Goal: Task Accomplishment & Management: Complete application form

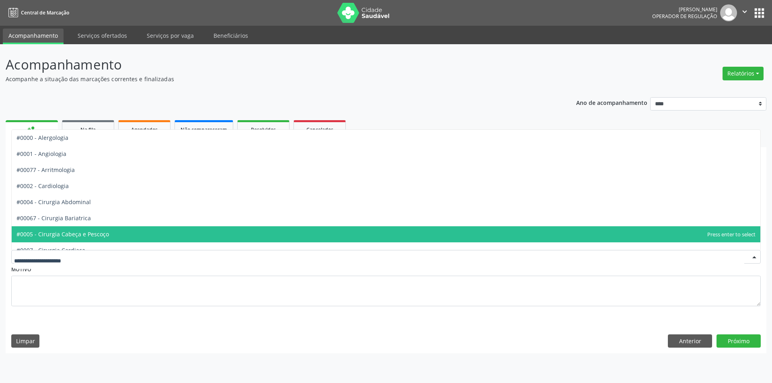
click at [130, 261] on div at bounding box center [386, 257] width 750 height 14
type input "***"
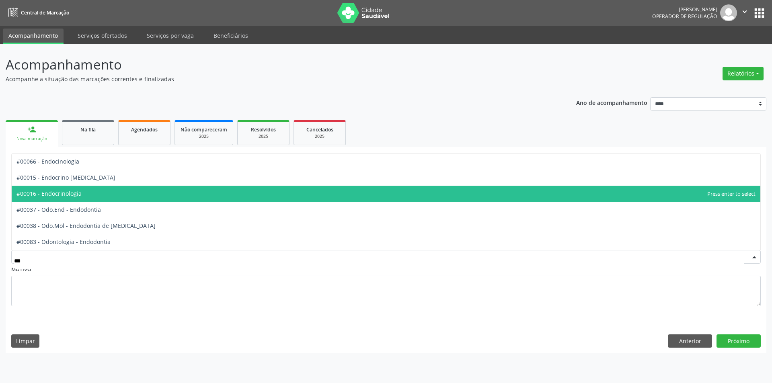
click at [149, 197] on span "#00016 - Endocrinologia" at bounding box center [386, 194] width 749 height 16
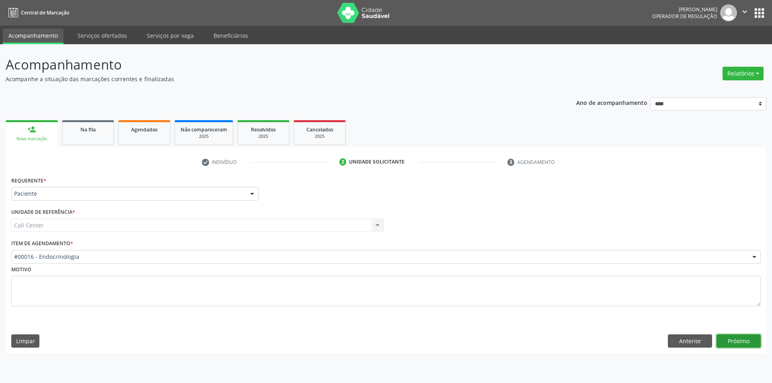
click at [735, 338] on button "Próximo" at bounding box center [739, 342] width 44 height 14
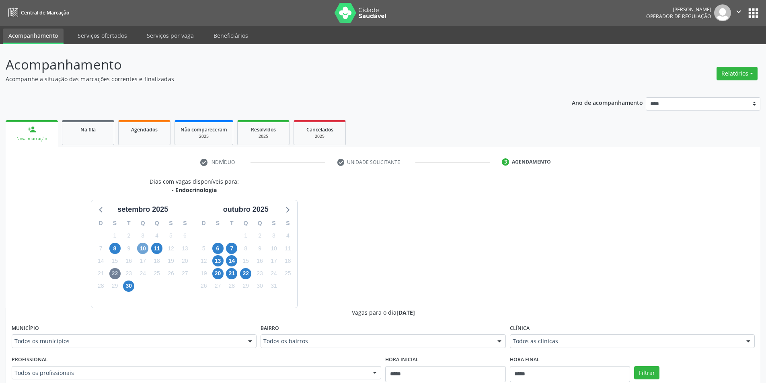
click at [146, 252] on span "10" at bounding box center [142, 248] width 11 height 11
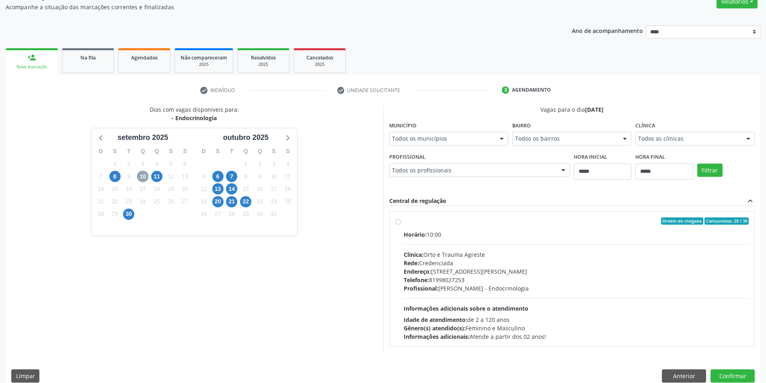
scroll to position [83, 0]
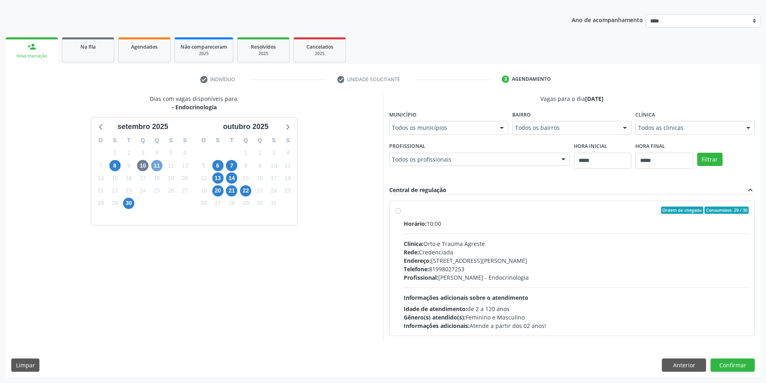
click at [154, 166] on span "11" at bounding box center [156, 165] width 11 height 11
click at [128, 202] on span "30" at bounding box center [128, 203] width 11 height 11
click at [676, 361] on button "Anterior" at bounding box center [684, 366] width 44 height 14
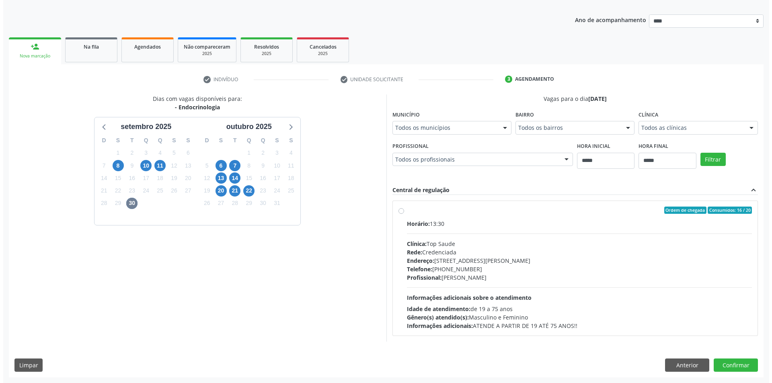
scroll to position [0, 0]
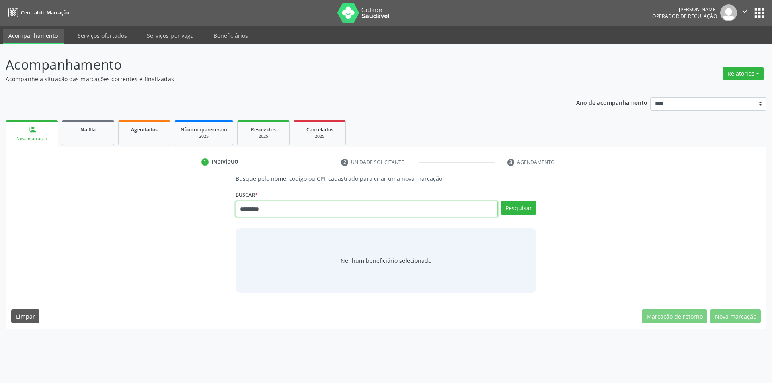
type input "*********"
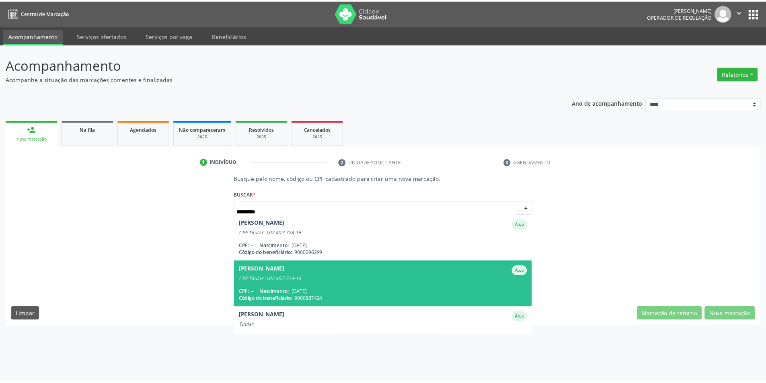
scroll to position [66, 0]
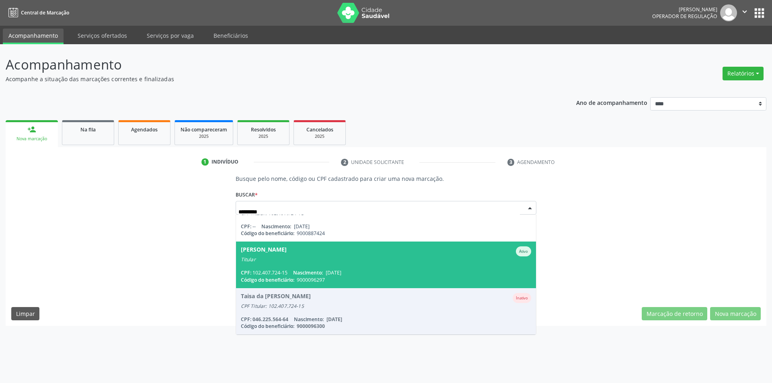
click at [355, 273] on div "CPF: 102.407.724-15 Nascimento: [DATE]" at bounding box center [386, 272] width 291 height 7
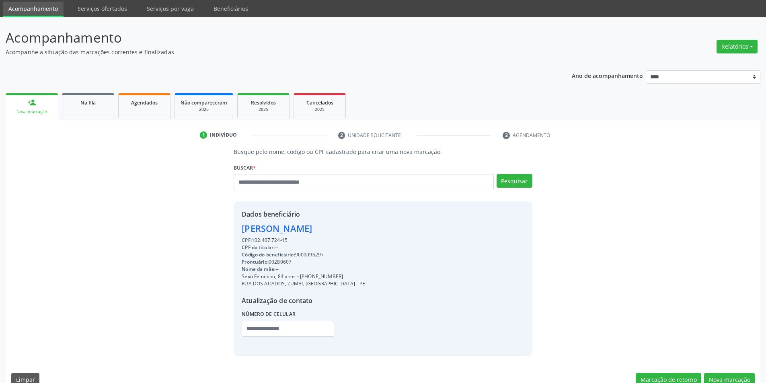
scroll to position [41, 0]
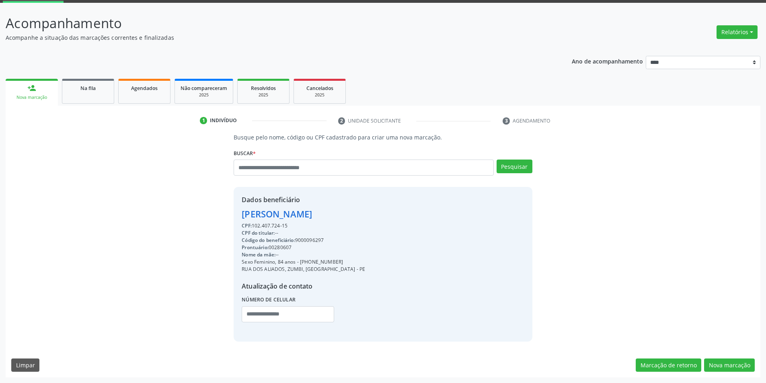
click at [309, 238] on div "Código do beneficiário: 9000096297" at bounding box center [303, 240] width 123 height 7
copy div "9000096297"
click at [151, 88] on span "Agendados" at bounding box center [144, 88] width 27 height 7
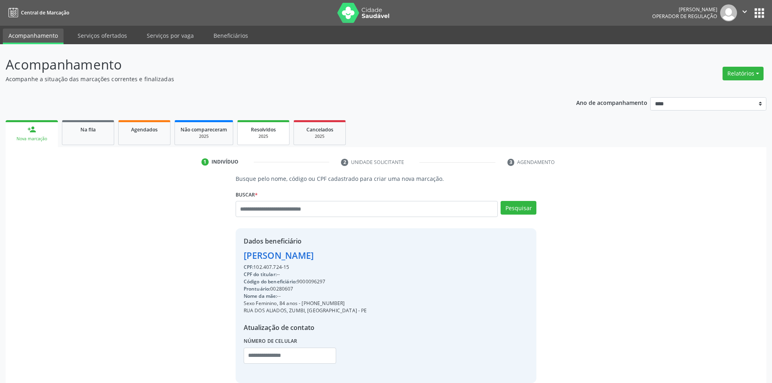
select select "*"
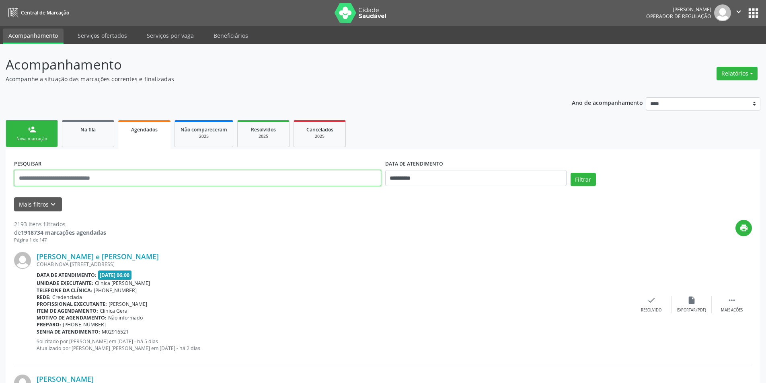
paste input "**********"
type input "**********"
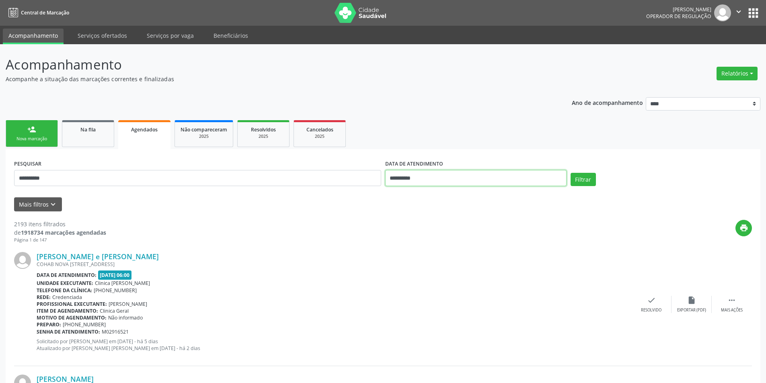
click at [442, 177] on input "**********" at bounding box center [475, 178] width 181 height 16
click at [590, 176] on button "Filtrar" at bounding box center [583, 180] width 25 height 14
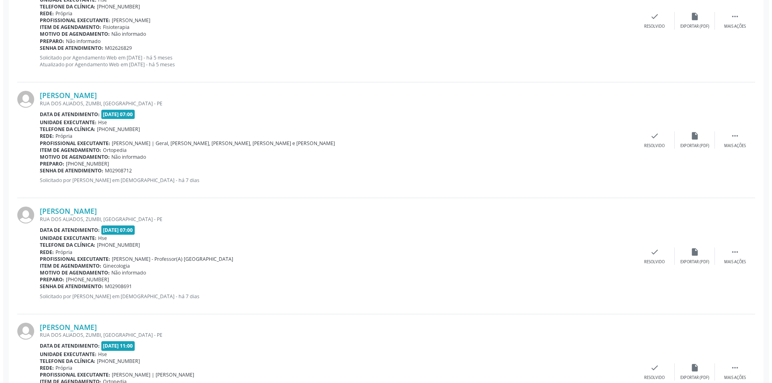
scroll to position [1327, 0]
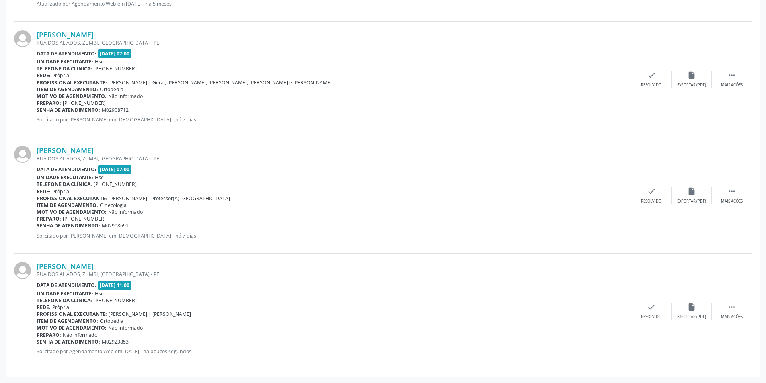
click at [452, 118] on p "Solicitado por [PERSON_NAME] em [DEMOGRAPHIC_DATA] - há 7 dias" at bounding box center [334, 119] width 595 height 7
click at [730, 74] on icon "" at bounding box center [731, 75] width 9 height 9
click at [614, 74] on icon "cancel" at bounding box center [611, 75] width 9 height 9
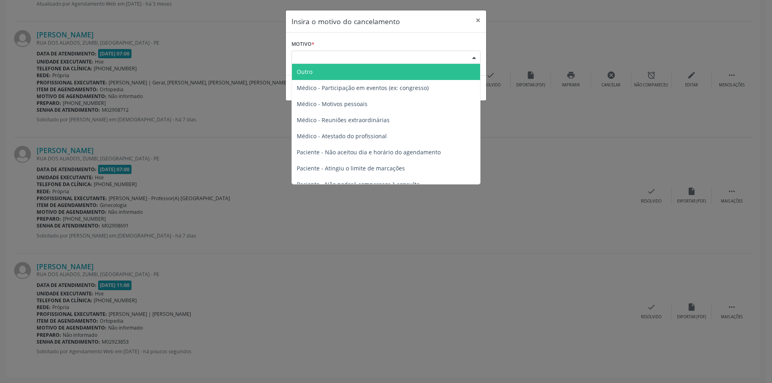
click at [389, 54] on div "Escolha o motivo" at bounding box center [386, 58] width 189 height 14
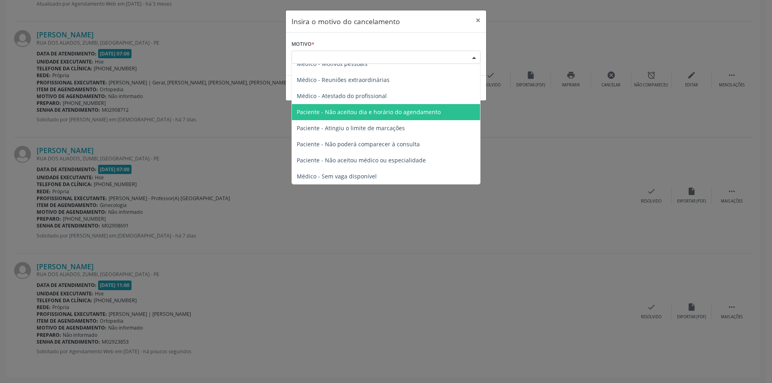
scroll to position [41, 0]
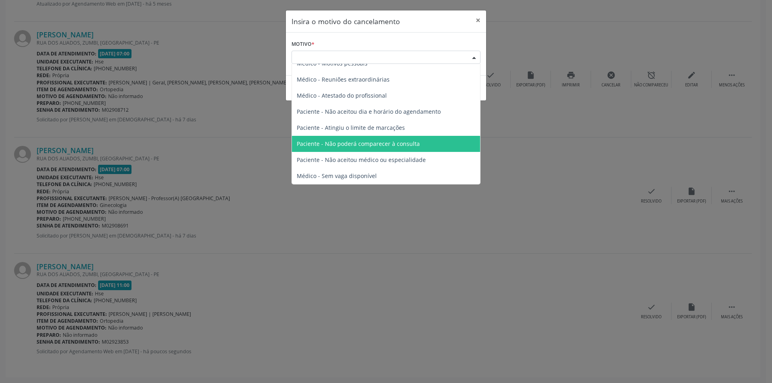
click at [385, 148] on span "Paciente - Não poderá comparecer à consulta" at bounding box center [358, 144] width 123 height 8
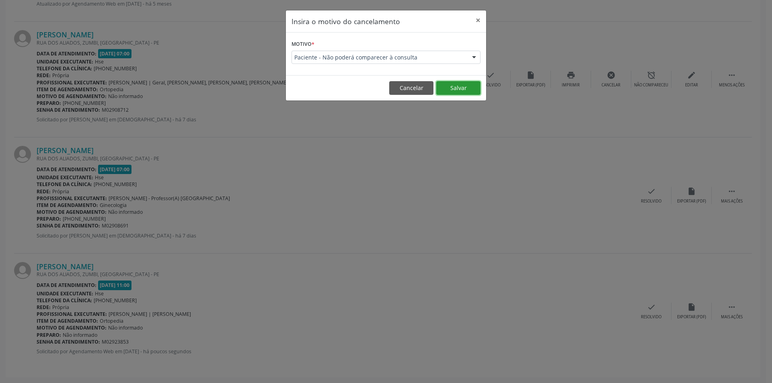
click at [454, 87] on button "Salvar" at bounding box center [458, 88] width 44 height 14
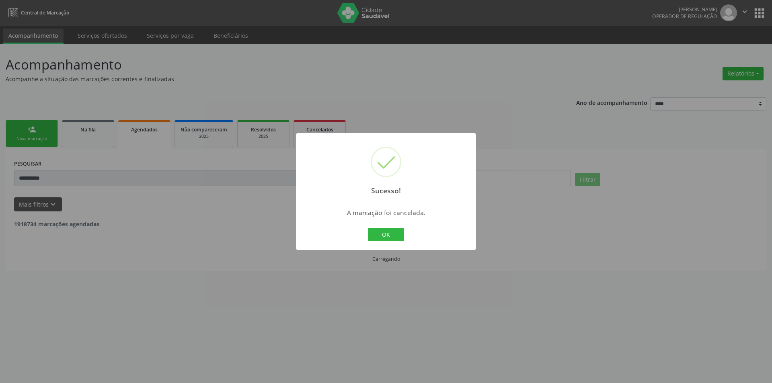
scroll to position [0, 0]
click at [388, 232] on button "OK" at bounding box center [386, 235] width 36 height 14
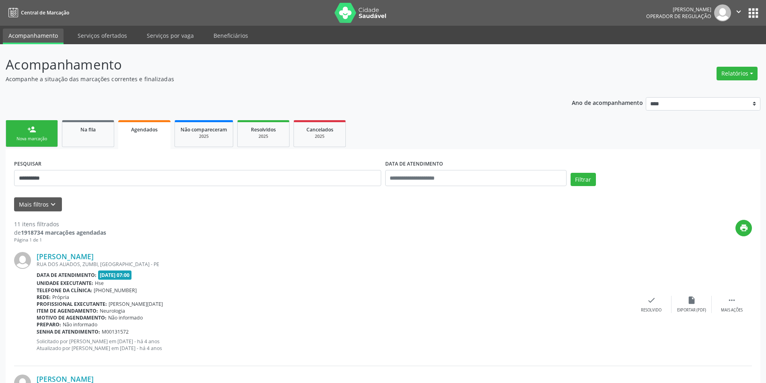
click at [25, 130] on link "person_add Nova marcação" at bounding box center [32, 133] width 52 height 27
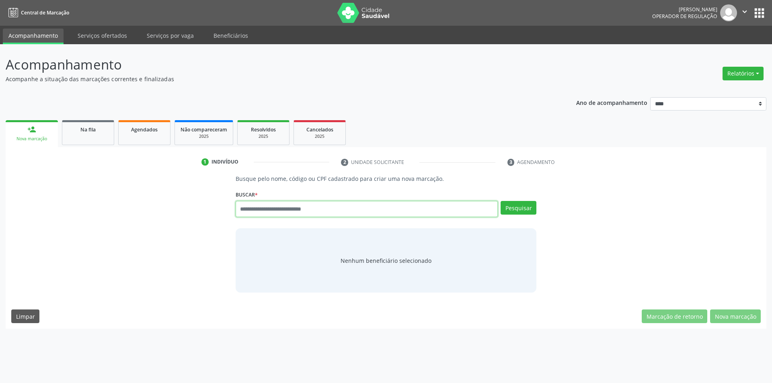
click at [276, 210] on input "text" at bounding box center [367, 209] width 263 height 16
type input "*********"
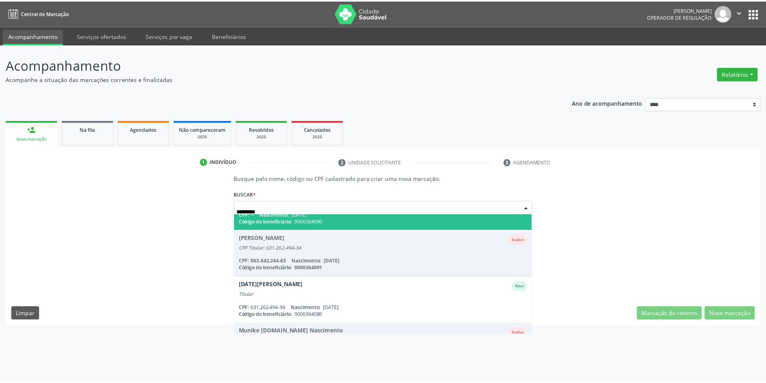
scroll to position [66, 0]
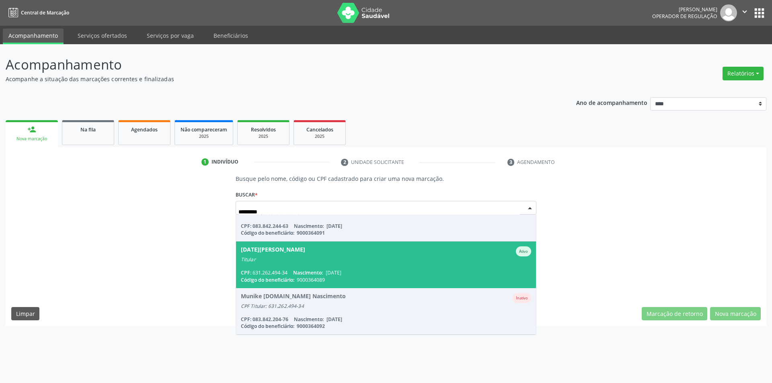
click at [345, 267] on span "[DATE][PERSON_NAME] Ativo Titular CPF: 631.262.494-34 Nascimento: [DATE] Código…" at bounding box center [386, 265] width 300 height 46
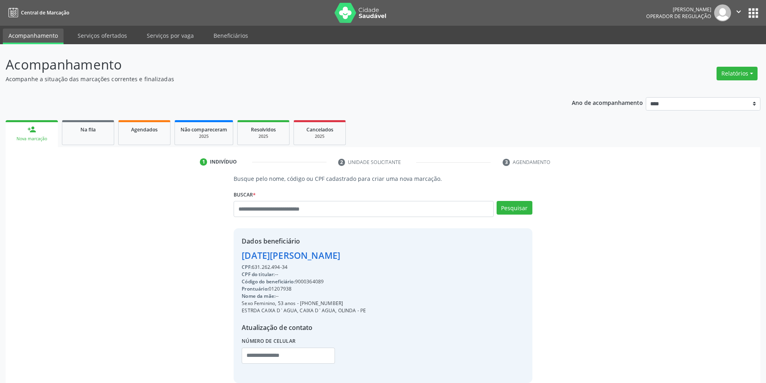
click at [314, 283] on div "Código do beneficiário: 9000364089" at bounding box center [304, 281] width 124 height 7
click at [314, 282] on div "Código do beneficiário: 9000364089" at bounding box center [304, 281] width 124 height 7
drag, startPoint x: 314, startPoint y: 282, endPoint x: 309, endPoint y: 281, distance: 5.4
click at [309, 281] on div "Código do beneficiário: 9000364089" at bounding box center [304, 281] width 124 height 7
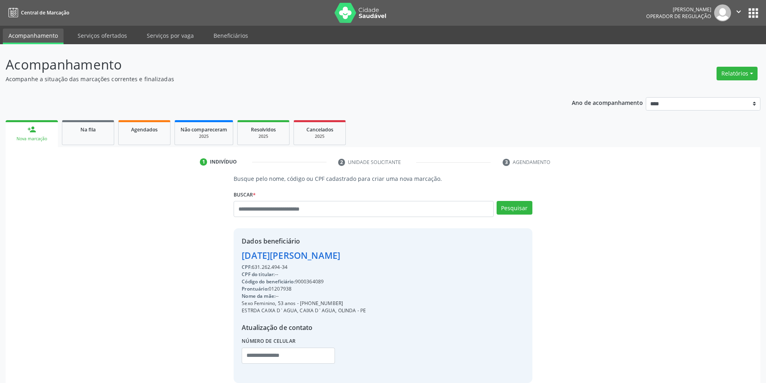
copy div "9000364089"
click at [145, 127] on span "Agendados" at bounding box center [144, 129] width 27 height 7
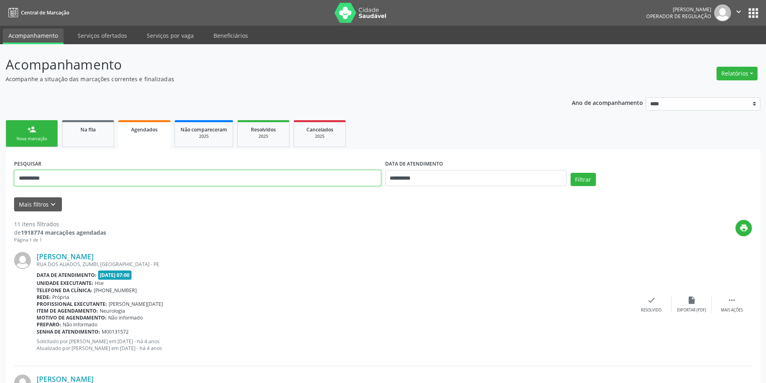
click at [93, 183] on input "**********" at bounding box center [197, 178] width 367 height 16
paste input "text"
type input "**********"
click at [594, 175] on div "Filtrar" at bounding box center [661, 182] width 185 height 19
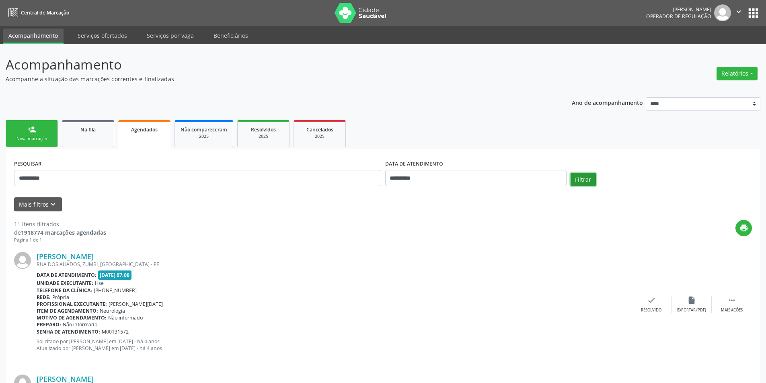
click at [589, 180] on button "Filtrar" at bounding box center [583, 180] width 25 height 14
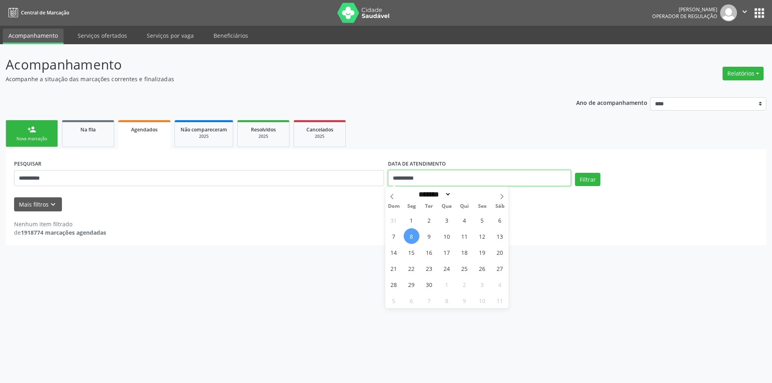
click at [466, 173] on input "**********" at bounding box center [479, 178] width 183 height 16
click at [594, 180] on button "Filtrar" at bounding box center [587, 180] width 25 height 14
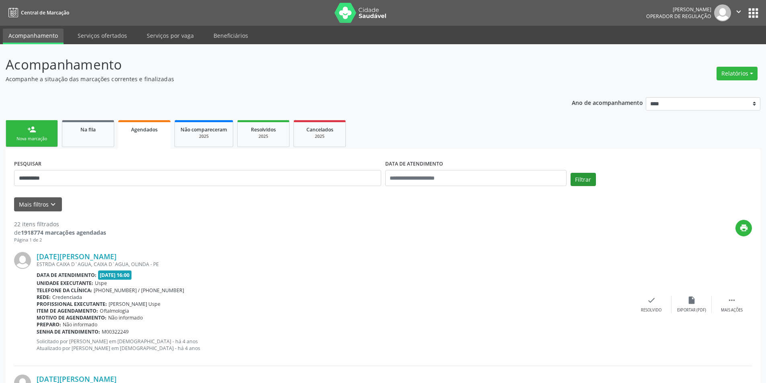
scroll to position [1739, 0]
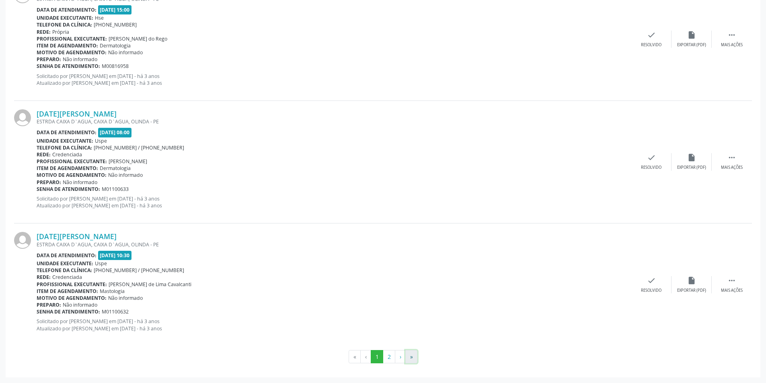
click at [411, 357] on button "»" at bounding box center [411, 357] width 12 height 14
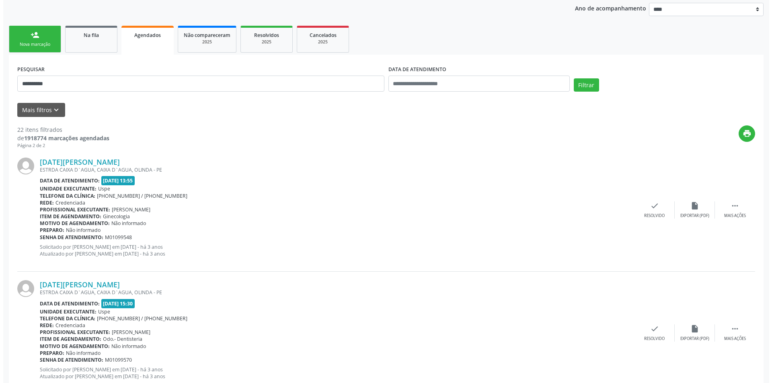
scroll to position [0, 0]
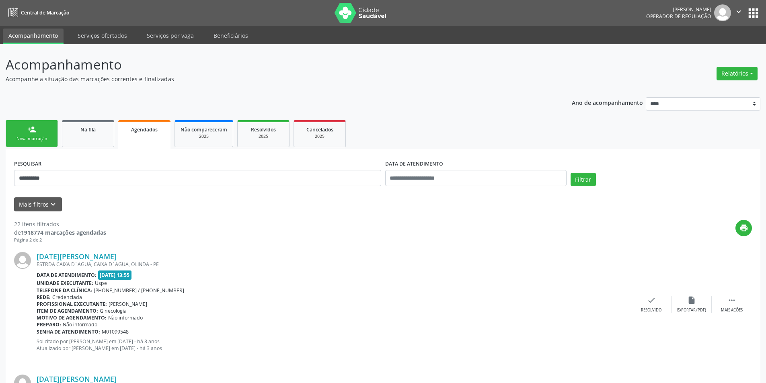
click at [28, 130] on div "person_add" at bounding box center [31, 129] width 9 height 9
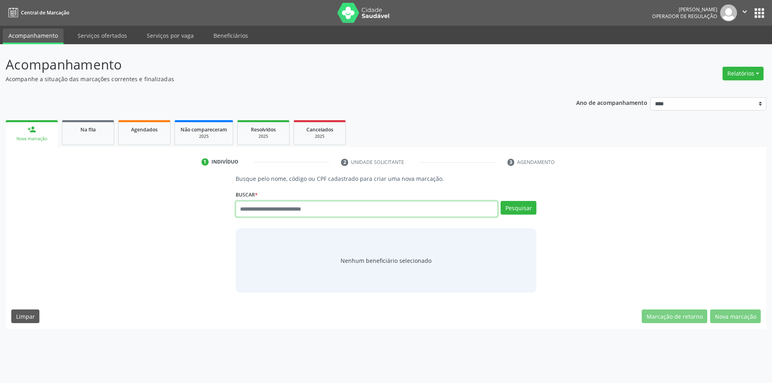
click at [279, 214] on input "text" at bounding box center [367, 209] width 263 height 16
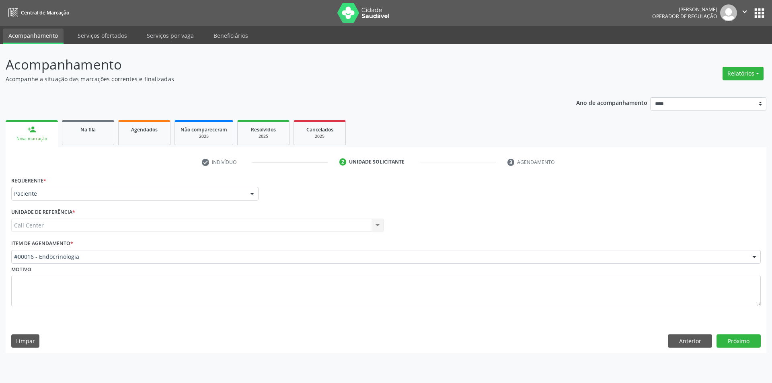
click at [368, 247] on div "Item de agendamento * #00016 - Endocrinologia #0000 - Alergologia #0001 - Angio…" at bounding box center [386, 251] width 750 height 26
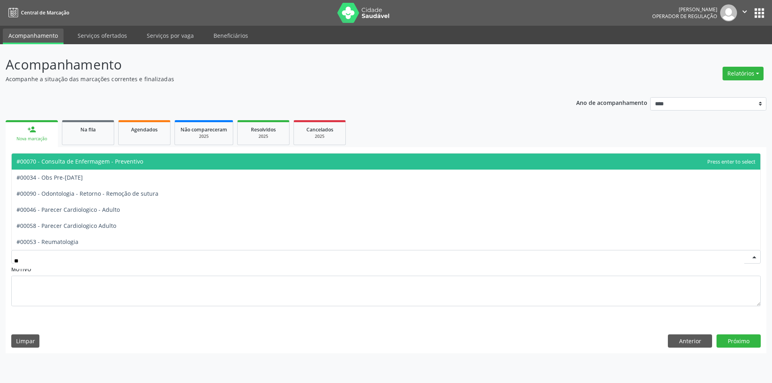
type input "***"
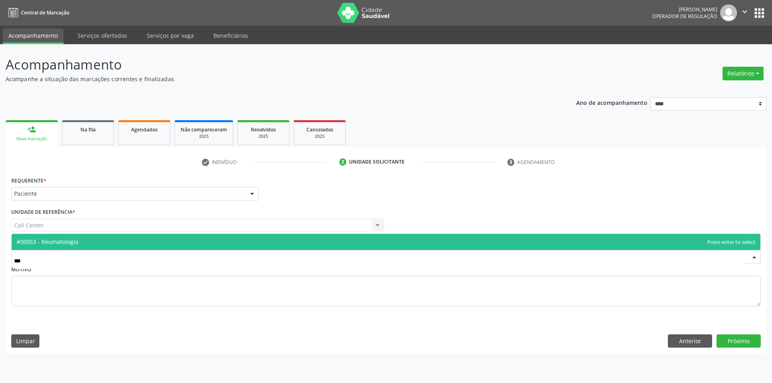
click at [341, 241] on span "#00053 - Reumatologia" at bounding box center [386, 242] width 749 height 16
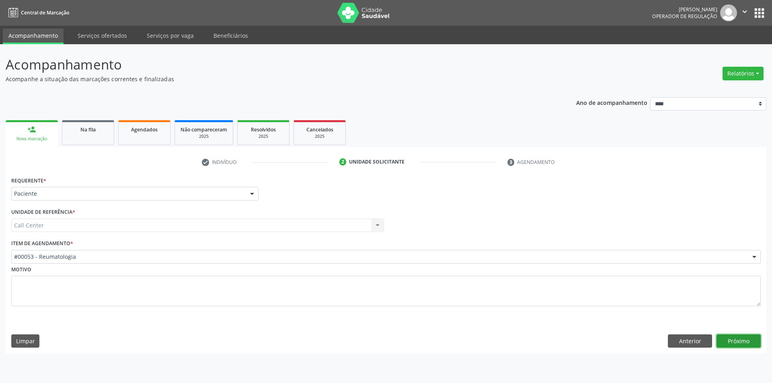
click at [727, 337] on button "Próximo" at bounding box center [739, 342] width 44 height 14
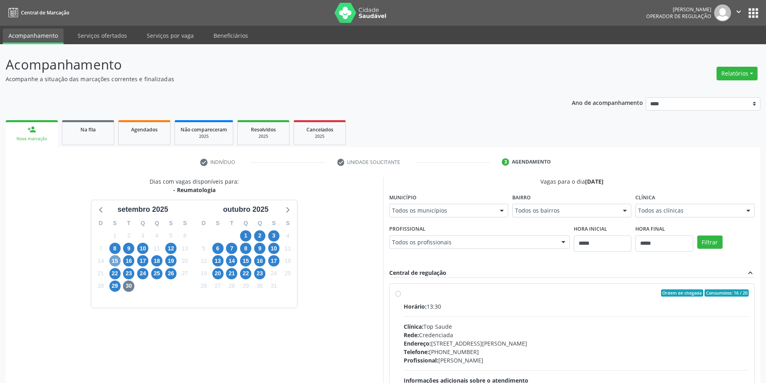
click at [109, 260] on span "15" at bounding box center [114, 260] width 11 height 11
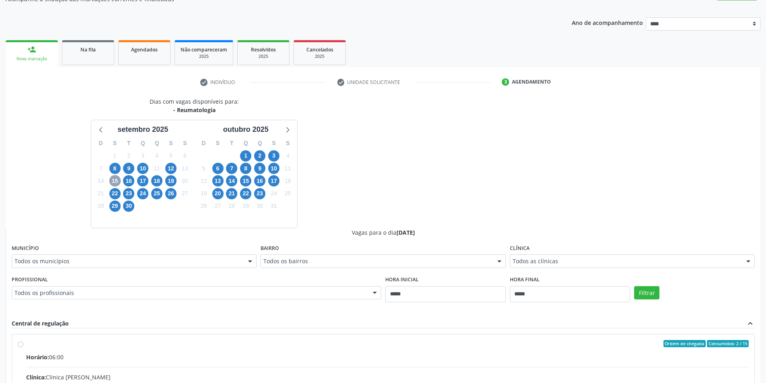
scroll to position [161, 0]
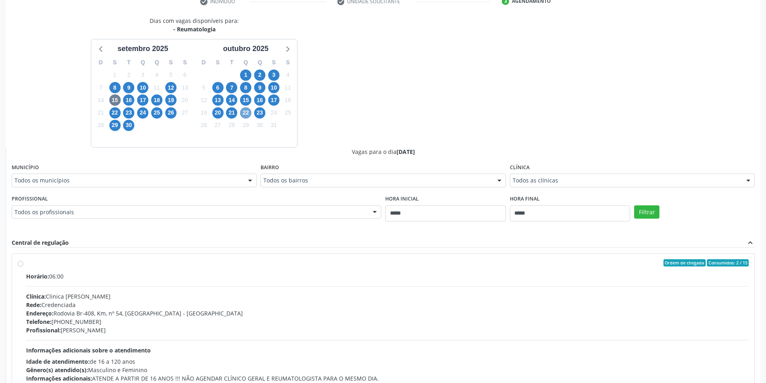
click at [244, 112] on span "22" at bounding box center [245, 112] width 11 height 11
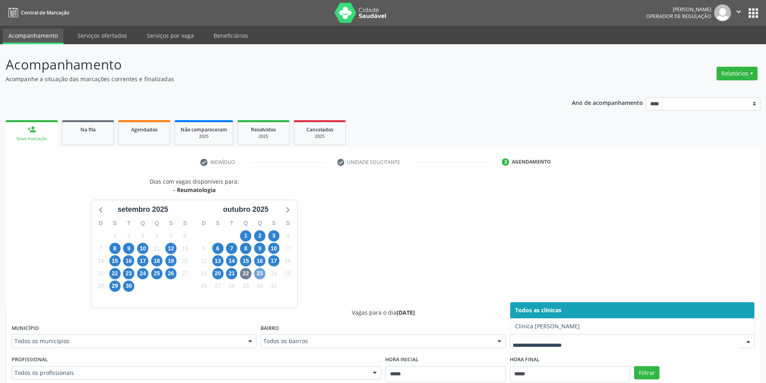
click at [259, 273] on span "23" at bounding box center [259, 273] width 11 height 11
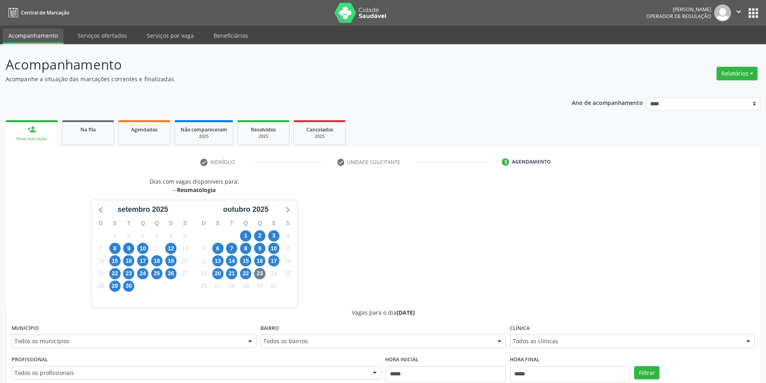
drag, startPoint x: 577, startPoint y: 331, endPoint x: 569, endPoint y: 332, distance: 7.7
click at [577, 331] on div "Clínica Todos as clínicas Todos as clínicas Clinica Dioclecio Coutinho Uspe Nen…" at bounding box center [632, 336] width 245 height 26
click at [561, 335] on div "Todos as clínicas" at bounding box center [632, 342] width 245 height 14
click at [231, 273] on span "21" at bounding box center [231, 273] width 11 height 11
click at [218, 271] on span "20" at bounding box center [217, 273] width 11 height 11
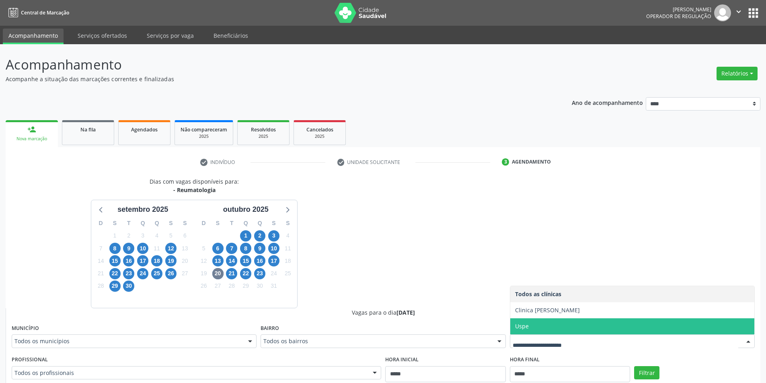
click at [386, 266] on div "Dias com vagas disponíveis para: - Reumatologia setembro 2025 D S T Q Q S S 31 …" at bounding box center [383, 373] width 755 height 392
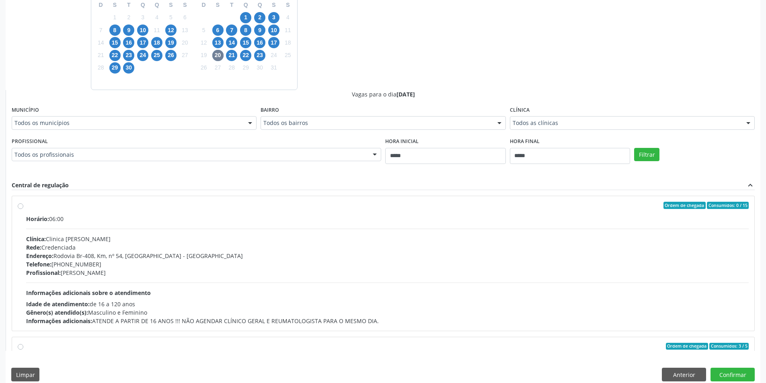
scroll to position [228, 0]
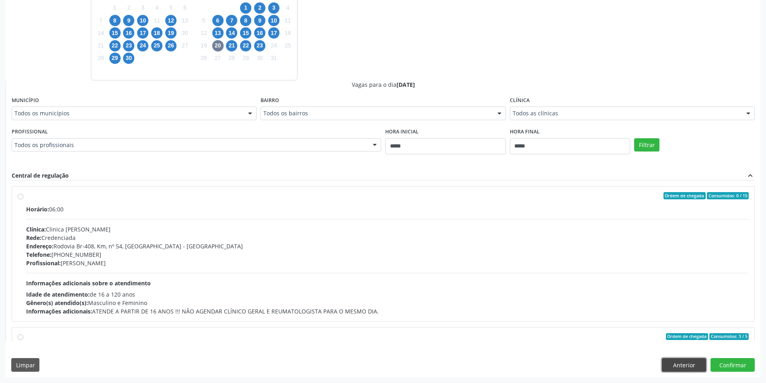
click at [682, 360] on button "Anterior" at bounding box center [684, 365] width 44 height 14
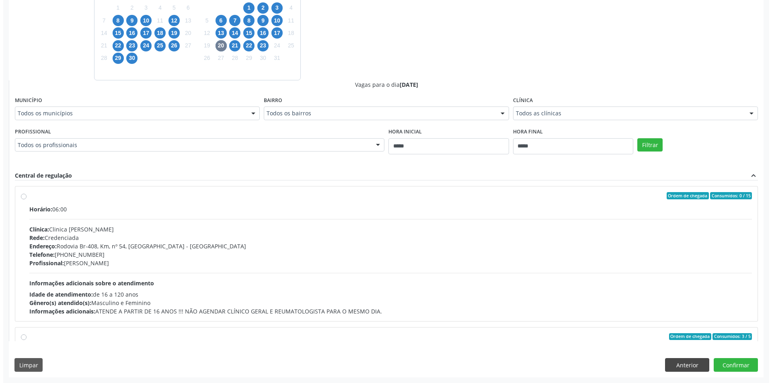
scroll to position [0, 0]
